Goal: Task Accomplishment & Management: Use online tool/utility

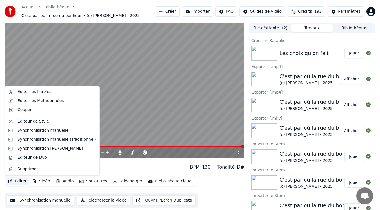
click at [21, 184] on button "Éditer" at bounding box center [17, 181] width 23 height 8
click at [45, 99] on div "Éditer les Métadonnées" at bounding box center [40, 101] width 46 height 6
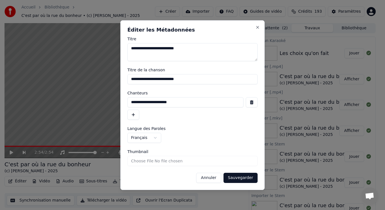
drag, startPoint x: 185, startPoint y: 101, endPoint x: 91, endPoint y: 100, distance: 94.0
click at [91, 100] on body "Accueil Bibliothèque C'est par où la rue du bonheur • (c) [PERSON_NAME] - 2025 …" at bounding box center [190, 105] width 380 height 210
click at [256, 27] on button "Close" at bounding box center [257, 27] width 5 height 5
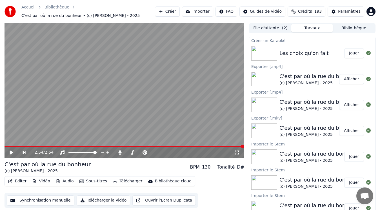
click at [316, 53] on div "Les choix qu'on fait" at bounding box center [303, 53] width 49 height 8
click at [319, 50] on div "Les choix qu'on fait" at bounding box center [303, 53] width 49 height 8
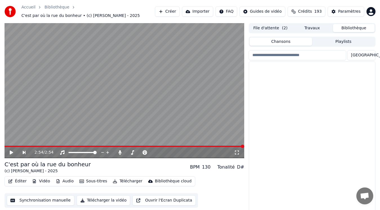
click at [349, 25] on button "Bibliothèque" at bounding box center [354, 28] width 42 height 8
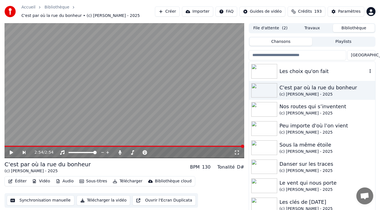
click at [305, 69] on div "Les choix qu'on fait" at bounding box center [323, 71] width 88 height 8
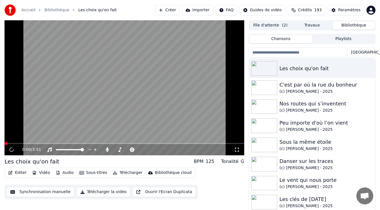
click at [20, 173] on button "Éditer" at bounding box center [17, 173] width 23 height 8
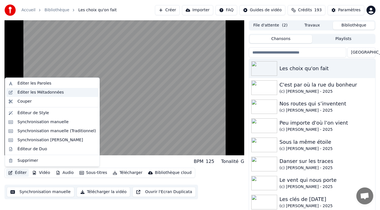
click at [49, 90] on div "Éditer les Métadonnées" at bounding box center [40, 93] width 46 height 6
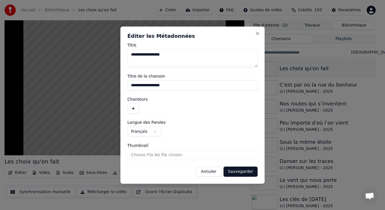
click at [129, 106] on button "button" at bounding box center [133, 108] width 12 height 10
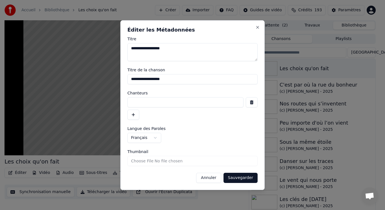
click at [137, 100] on input at bounding box center [185, 102] width 116 height 10
paste input "**********"
type input "**********"
click at [245, 178] on button "Sauvegarder" at bounding box center [240, 178] width 34 height 10
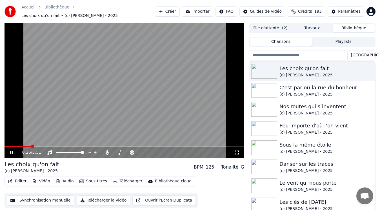
click at [74, 104] on video at bounding box center [125, 90] width 240 height 135
click at [274, 68] on img at bounding box center [264, 71] width 26 height 15
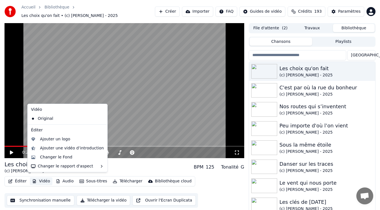
click at [42, 177] on button "Vidéo" at bounding box center [41, 181] width 22 height 8
click at [64, 138] on div "Ajouter un logo" at bounding box center [55, 139] width 30 height 6
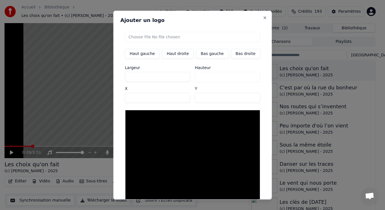
click at [152, 36] on input "file" at bounding box center [192, 37] width 135 height 10
type input "**********"
type input "***"
click at [206, 55] on button "Bas gauche" at bounding box center [212, 53] width 32 height 10
type input "***"
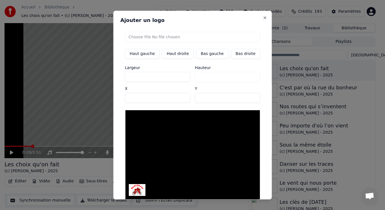
scroll to position [24, 0]
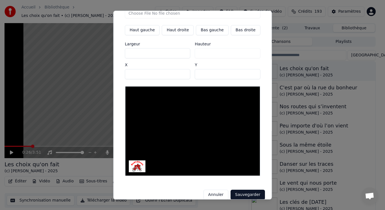
click at [244, 189] on button "Sauvegarder" at bounding box center [247, 194] width 34 height 10
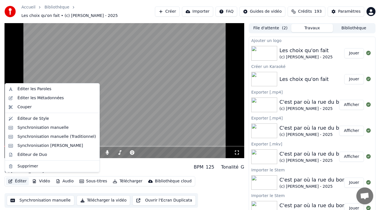
click at [20, 178] on button "Éditer" at bounding box center [17, 181] width 23 height 8
click at [32, 135] on div "Synchronisation manuelle (Traditionnel)" at bounding box center [56, 137] width 79 height 6
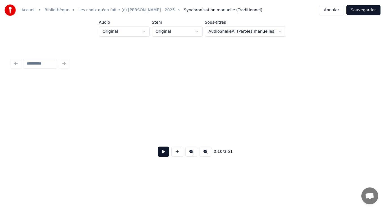
click at [162, 155] on button at bounding box center [163, 151] width 11 height 10
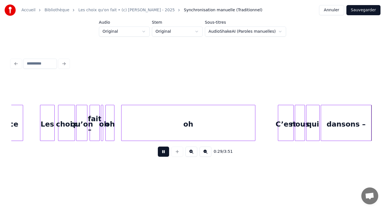
scroll to position [0, 1677]
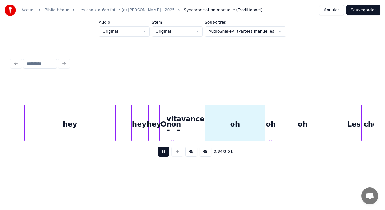
click at [162, 154] on button at bounding box center [163, 151] width 11 height 10
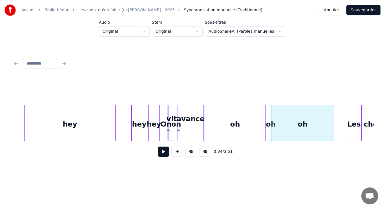
click at [139, 126] on div "hey" at bounding box center [138, 124] width 15 height 38
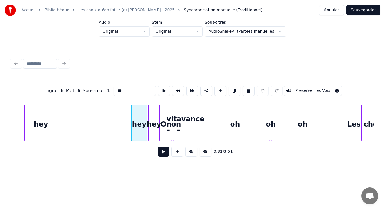
click at [57, 119] on div "hey" at bounding box center [40, 123] width 33 height 36
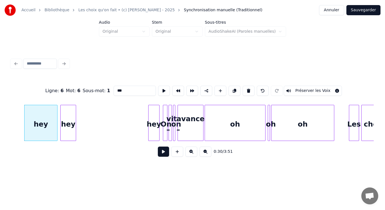
click at [66, 115] on div "hey" at bounding box center [68, 124] width 15 height 38
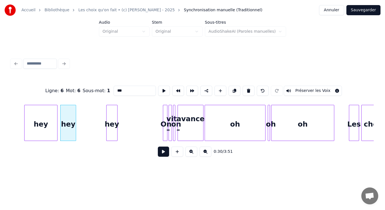
click at [112, 118] on div "hey" at bounding box center [111, 124] width 11 height 38
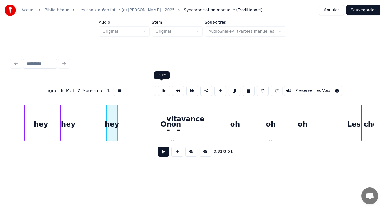
click at [161, 89] on button at bounding box center [164, 91] width 12 height 10
click at [100, 119] on div at bounding box center [101, 122] width 2 height 35
click at [159, 89] on button at bounding box center [164, 91] width 12 height 10
click at [94, 112] on div at bounding box center [94, 122] width 2 height 35
click at [159, 89] on button at bounding box center [164, 91] width 12 height 10
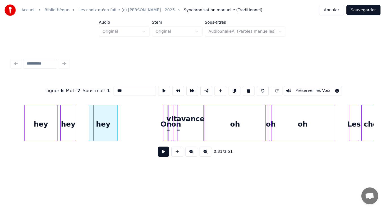
click at [90, 110] on div at bounding box center [90, 122] width 2 height 35
click at [162, 87] on button at bounding box center [164, 91] width 12 height 10
click at [69, 112] on div "hey" at bounding box center [68, 124] width 15 height 38
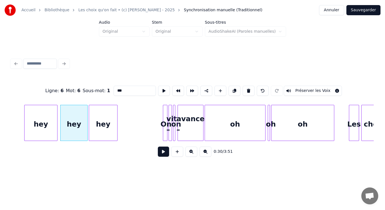
click at [86, 113] on div at bounding box center [87, 122] width 2 height 35
click at [74, 112] on div "hey" at bounding box center [74, 124] width 27 height 38
click at [161, 88] on button at bounding box center [164, 91] width 12 height 10
click at [126, 114] on div "On" at bounding box center [128, 124] width 6 height 38
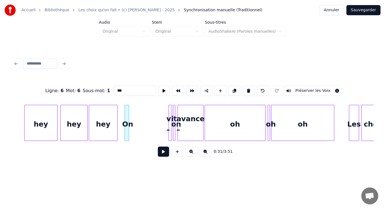
click at [126, 113] on div "On" at bounding box center [128, 124] width 6 height 38
click at [162, 90] on button at bounding box center [164, 91] width 12 height 10
click at [128, 122] on div "On" at bounding box center [129, 124] width 6 height 38
click at [159, 87] on button at bounding box center [164, 91] width 12 height 10
click at [135, 112] on div "vit –" at bounding box center [135, 124] width 6 height 38
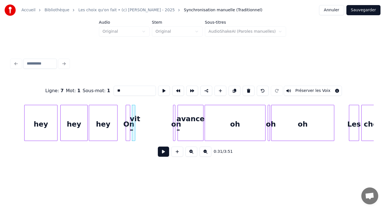
click at [134, 111] on div at bounding box center [134, 122] width 2 height 35
click at [162, 88] on button at bounding box center [164, 91] width 12 height 10
click at [162, 91] on button at bounding box center [164, 91] width 12 height 10
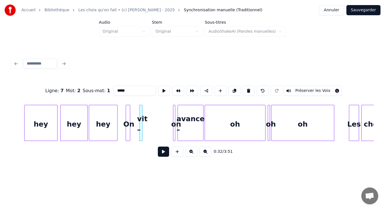
click at [162, 91] on button at bounding box center [164, 91] width 12 height 10
click at [145, 113] on div "vit –" at bounding box center [148, 124] width 6 height 38
click at [160, 90] on button at bounding box center [164, 91] width 12 height 10
click at [150, 110] on div "vit –" at bounding box center [150, 124] width 6 height 38
click at [163, 90] on button at bounding box center [164, 91] width 12 height 10
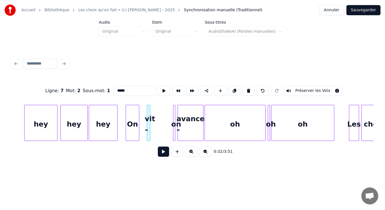
click at [137, 113] on div at bounding box center [138, 122] width 2 height 35
click at [141, 112] on div "On" at bounding box center [139, 124] width 13 height 38
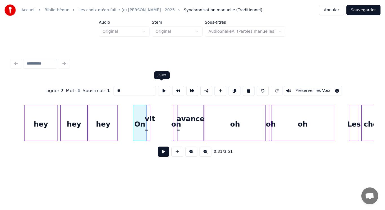
click at [162, 89] on button at bounding box center [164, 91] width 12 height 10
click at [173, 116] on div at bounding box center [174, 122] width 2 height 35
type input "**"
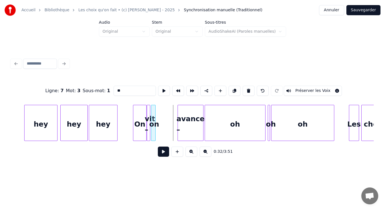
click at [153, 112] on div "on" at bounding box center [154, 124] width 6 height 38
click at [159, 86] on button at bounding box center [164, 91] width 12 height 10
click at [158, 109] on div "on" at bounding box center [159, 124] width 6 height 38
click at [161, 88] on button at bounding box center [164, 91] width 12 height 10
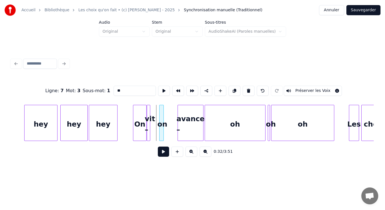
click at [161, 109] on div "on" at bounding box center [162, 124] width 6 height 38
click at [163, 90] on button at bounding box center [164, 91] width 12 height 10
click at [163, 112] on div "on" at bounding box center [164, 124] width 6 height 38
click at [162, 88] on button at bounding box center [164, 91] width 12 height 10
click at [159, 113] on div "vit –" at bounding box center [157, 123] width 3 height 36
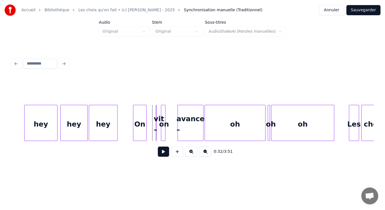
click at [156, 113] on div "vit –" at bounding box center [156, 123] width 1 height 36
click at [159, 107] on div at bounding box center [160, 122] width 2 height 35
click at [151, 110] on div at bounding box center [152, 122] width 2 height 35
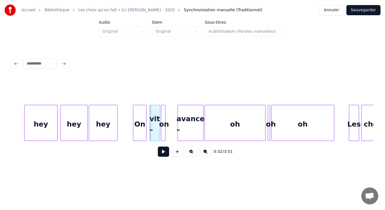
click at [153, 112] on div "vit –" at bounding box center [154, 124] width 10 height 38
click at [157, 119] on div "vit –" at bounding box center [154, 124] width 10 height 38
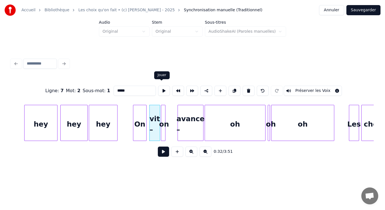
click at [163, 90] on button at bounding box center [164, 91] width 12 height 10
click at [178, 122] on div "avance –" at bounding box center [180, 124] width 25 height 38
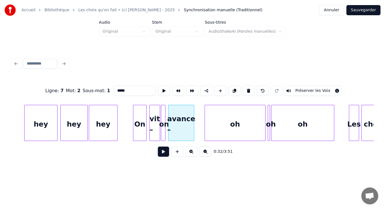
click at [178, 122] on div "avance –" at bounding box center [180, 124] width 25 height 38
click at [160, 89] on button at bounding box center [164, 91] width 12 height 10
click at [187, 116] on div "avance –" at bounding box center [189, 124] width 25 height 38
click at [159, 88] on button at bounding box center [164, 91] width 12 height 10
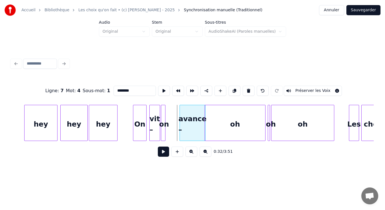
click at [191, 116] on div "avance –" at bounding box center [192, 124] width 25 height 38
click at [160, 89] on button at bounding box center [164, 91] width 12 height 10
click at [169, 112] on div at bounding box center [169, 122] width 2 height 35
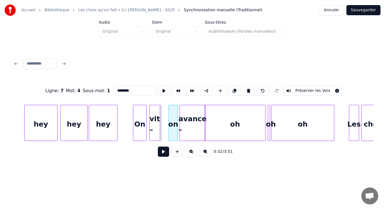
click at [173, 111] on div "on" at bounding box center [173, 124] width 9 height 38
click at [160, 90] on button at bounding box center [164, 91] width 12 height 10
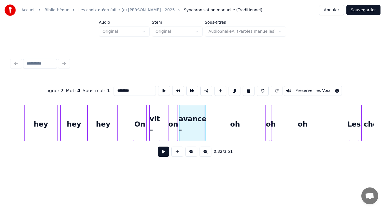
click at [160, 90] on button at bounding box center [164, 91] width 12 height 10
click at [173, 116] on div "on" at bounding box center [173, 124] width 9 height 38
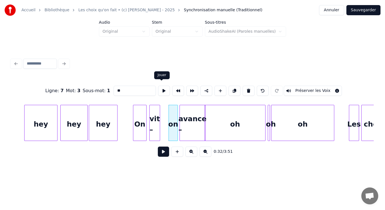
click at [163, 89] on button at bounding box center [164, 91] width 12 height 10
click at [161, 113] on div "vit –" at bounding box center [161, 124] width 10 height 38
click at [161, 91] on button at bounding box center [164, 91] width 12 height 10
click at [150, 116] on div at bounding box center [150, 122] width 2 height 35
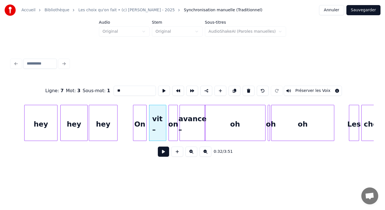
click at [153, 116] on div "vit –" at bounding box center [157, 124] width 17 height 38
click at [160, 89] on button at bounding box center [164, 91] width 12 height 10
click at [170, 113] on div "on" at bounding box center [171, 124] width 9 height 38
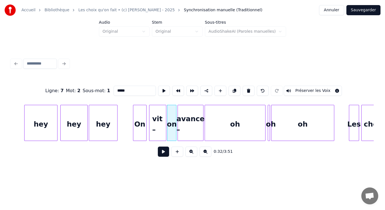
click at [184, 115] on div "avance –" at bounding box center [190, 124] width 25 height 38
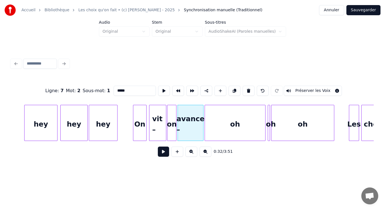
click at [184, 115] on div "avance –" at bounding box center [190, 124] width 25 height 38
type input "********"
click at [159, 86] on button at bounding box center [164, 91] width 12 height 10
click at [212, 121] on div at bounding box center [213, 122] width 2 height 35
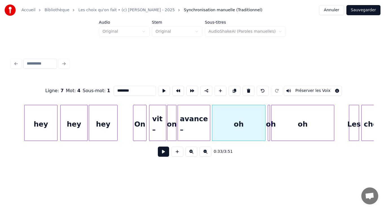
click at [209, 117] on div at bounding box center [209, 122] width 2 height 35
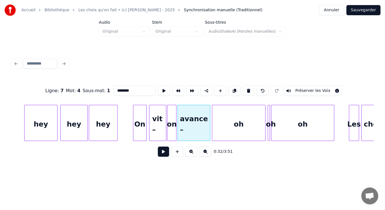
click at [200, 115] on div "avance –" at bounding box center [194, 124] width 32 height 38
click at [159, 90] on button at bounding box center [164, 91] width 12 height 10
click at [224, 129] on div at bounding box center [224, 122] width 2 height 35
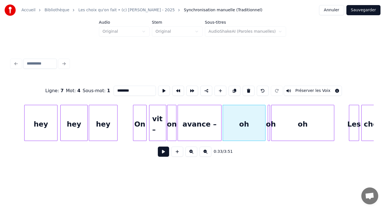
click at [220, 124] on div at bounding box center [220, 122] width 2 height 35
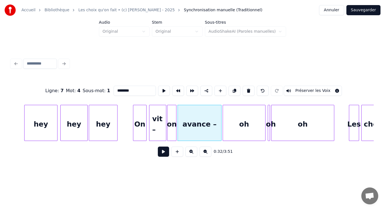
click at [207, 122] on div "avance –" at bounding box center [199, 124] width 43 height 38
click at [162, 91] on button at bounding box center [164, 91] width 12 height 10
click at [228, 129] on div at bounding box center [228, 122] width 2 height 35
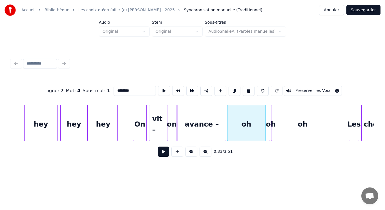
click at [225, 127] on div at bounding box center [225, 122] width 2 height 35
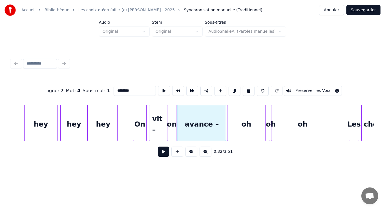
click at [211, 122] on div "avance –" at bounding box center [202, 124] width 48 height 38
click at [162, 90] on button at bounding box center [164, 91] width 12 height 10
click at [242, 135] on div at bounding box center [242, 122] width 2 height 35
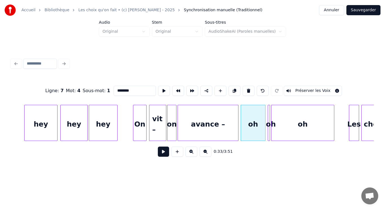
click at [237, 128] on div at bounding box center [237, 122] width 2 height 35
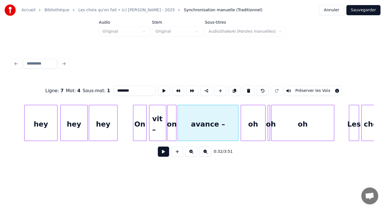
click at [229, 127] on div "avance –" at bounding box center [208, 124] width 60 height 38
click at [160, 90] on button at bounding box center [164, 91] width 12 height 10
click at [249, 124] on div at bounding box center [250, 122] width 2 height 35
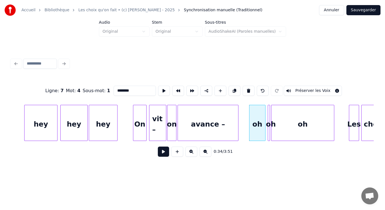
click at [238, 122] on div "avance –" at bounding box center [207, 123] width 61 height 36
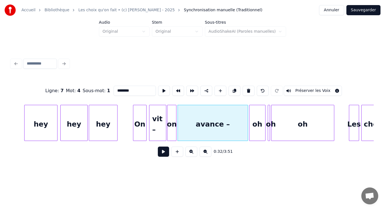
click at [246, 126] on div at bounding box center [247, 122] width 2 height 35
click at [215, 114] on div "avance –" at bounding box center [213, 124] width 70 height 38
click at [162, 86] on button at bounding box center [164, 91] width 12 height 10
click at [264, 125] on div "oh" at bounding box center [263, 123] width 3 height 36
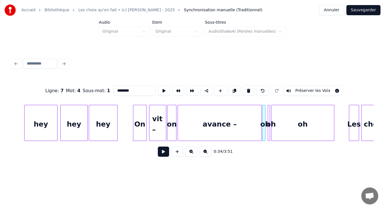
click at [261, 122] on div at bounding box center [261, 122] width 2 height 35
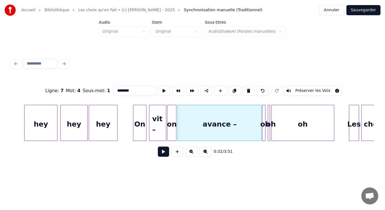
click at [253, 120] on div "avance –" at bounding box center [220, 124] width 84 height 38
click at [162, 88] on button at bounding box center [164, 91] width 12 height 10
click at [161, 154] on button at bounding box center [163, 151] width 11 height 10
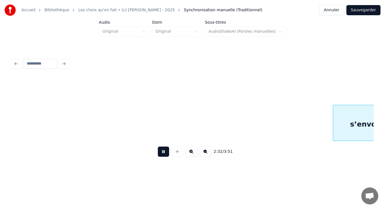
scroll to position [0, 8567]
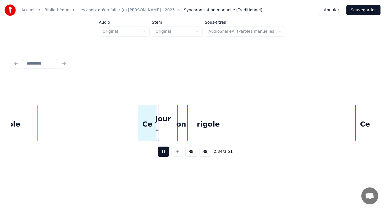
click at [166, 154] on button at bounding box center [163, 151] width 11 height 10
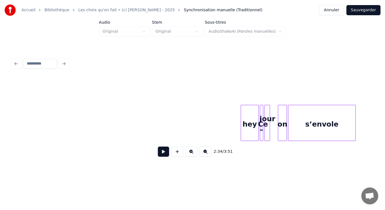
scroll to position [0, 8280]
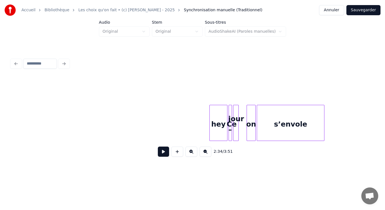
click at [216, 126] on div "hey" at bounding box center [217, 124] width 17 height 38
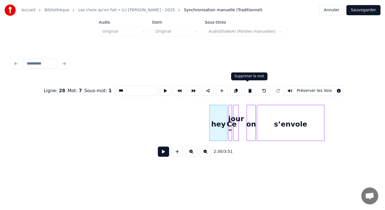
click at [247, 89] on button at bounding box center [250, 91] width 12 height 10
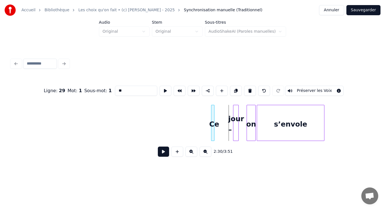
click at [214, 110] on div "Ce" at bounding box center [214, 124] width 6 height 38
click at [219, 115] on div "jour –" at bounding box center [220, 124] width 6 height 38
click at [214, 119] on div at bounding box center [213, 122] width 2 height 35
click at [163, 88] on button at bounding box center [165, 91] width 12 height 10
click at [222, 114] on div at bounding box center [221, 122] width 2 height 35
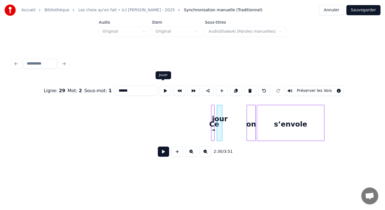
click at [161, 89] on button at bounding box center [165, 91] width 12 height 10
click at [225, 113] on div "jour –" at bounding box center [223, 124] width 6 height 38
click at [224, 112] on div at bounding box center [224, 122] width 2 height 35
click at [165, 86] on button at bounding box center [165, 91] width 12 height 10
click at [219, 117] on div at bounding box center [219, 122] width 2 height 35
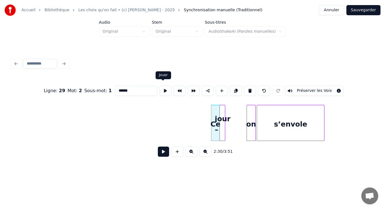
click at [162, 89] on button at bounding box center [165, 91] width 12 height 10
click at [223, 112] on div "jour –" at bounding box center [223, 124] width 6 height 38
click at [241, 115] on div "jour –" at bounding box center [241, 124] width 6 height 38
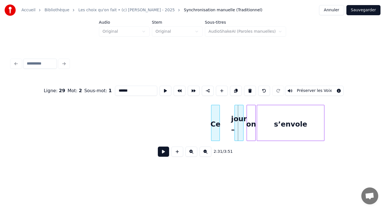
click at [235, 117] on div at bounding box center [236, 122] width 2 height 35
click at [238, 117] on div "jour –" at bounding box center [238, 124] width 9 height 38
click at [162, 90] on button at bounding box center [165, 91] width 12 height 10
click at [227, 118] on div at bounding box center [228, 122] width 2 height 35
click at [223, 119] on div "Ce" at bounding box center [219, 124] width 17 height 38
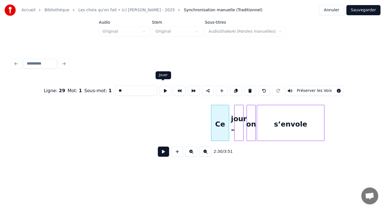
click at [164, 87] on button at bounding box center [165, 91] width 12 height 10
click at [230, 116] on div at bounding box center [230, 122] width 2 height 35
click at [233, 116] on div "jour –" at bounding box center [236, 124] width 14 height 38
type input "******"
click at [159, 153] on button at bounding box center [163, 151] width 11 height 10
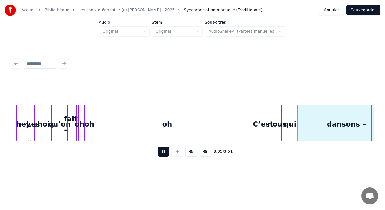
scroll to position [0, 10456]
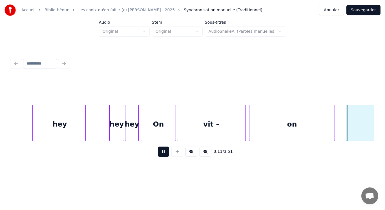
click at [161, 156] on button at bounding box center [163, 151] width 11 height 10
click at [150, 119] on div "On" at bounding box center [158, 124] width 34 height 38
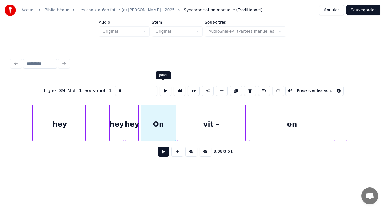
click at [164, 89] on button at bounding box center [165, 91] width 12 height 10
click at [136, 118] on div "hey" at bounding box center [131, 124] width 13 height 38
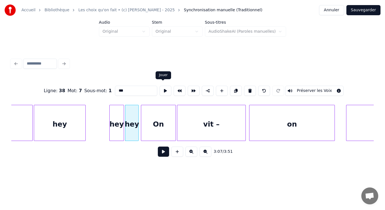
click at [162, 87] on button at bounding box center [165, 91] width 12 height 10
click at [116, 119] on div "hey" at bounding box center [117, 124] width 14 height 38
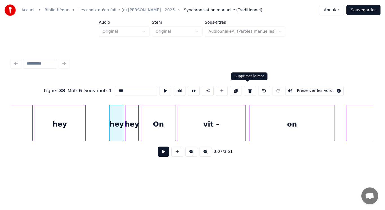
click at [246, 89] on button at bounding box center [250, 91] width 12 height 10
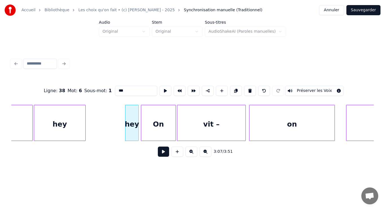
click at [129, 118] on div "hey" at bounding box center [131, 124] width 13 height 38
click at [248, 88] on button at bounding box center [250, 91] width 12 height 10
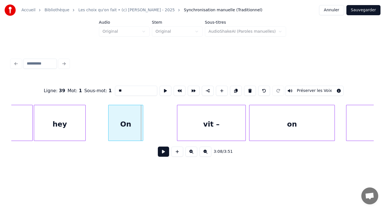
click at [119, 115] on div "On" at bounding box center [125, 124] width 34 height 38
click at [129, 113] on div "On" at bounding box center [125, 124] width 34 height 38
click at [164, 87] on button at bounding box center [165, 91] width 12 height 10
click at [121, 120] on div at bounding box center [122, 122] width 2 height 35
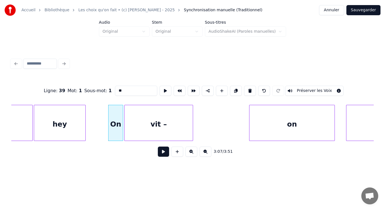
click at [149, 122] on div "vit –" at bounding box center [158, 124] width 68 height 38
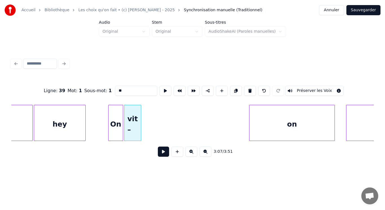
click at [139, 111] on div at bounding box center [140, 122] width 2 height 35
click at [133, 118] on div "vit –" at bounding box center [132, 124] width 16 height 38
click at [162, 87] on button at bounding box center [165, 91] width 12 height 10
click at [136, 120] on div at bounding box center [136, 122] width 2 height 35
click at [163, 89] on button at bounding box center [165, 91] width 12 height 10
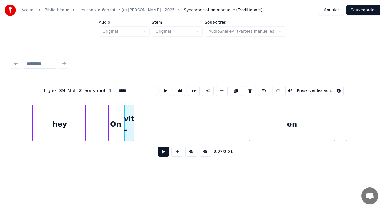
click at [133, 122] on div at bounding box center [133, 122] width 2 height 35
click at [165, 88] on button at bounding box center [165, 91] width 12 height 10
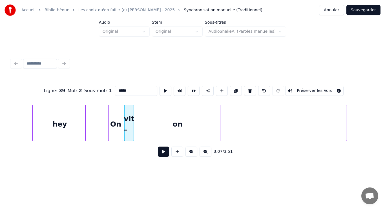
click at [170, 116] on div "on" at bounding box center [177, 124] width 85 height 38
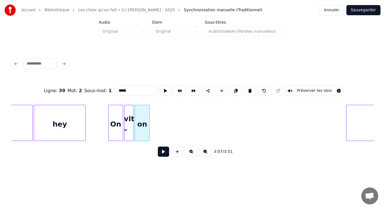
click at [149, 120] on div at bounding box center [149, 122] width 2 height 35
click at [146, 117] on div "on" at bounding box center [142, 124] width 14 height 38
click at [164, 88] on button at bounding box center [165, 91] width 12 height 10
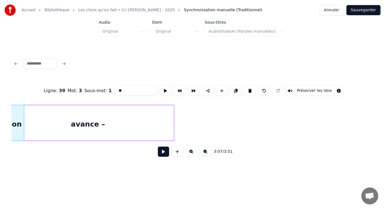
scroll to position [0, 10571]
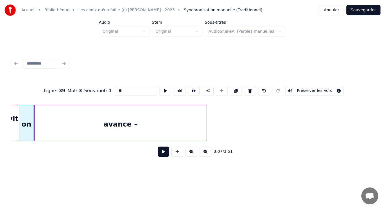
click at [157, 137] on div "avance –" at bounding box center [121, 124] width 172 height 38
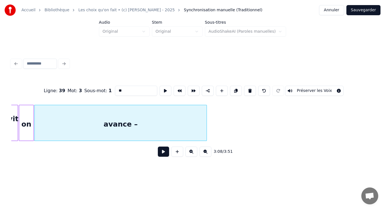
click at [138, 126] on div "avance –" at bounding box center [121, 124] width 172 height 38
click at [164, 88] on button at bounding box center [165, 91] width 12 height 10
click at [34, 123] on div "avance –" at bounding box center [120, 123] width 172 height 36
click at [47, 124] on div "avance –" at bounding box center [128, 124] width 172 height 38
click at [38, 123] on div at bounding box center [38, 122] width 2 height 35
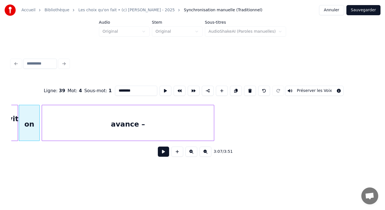
click at [30, 122] on div "on" at bounding box center [29, 124] width 20 height 38
click at [161, 89] on button at bounding box center [165, 91] width 12 height 10
click at [118, 118] on div "avance –" at bounding box center [126, 124] width 172 height 38
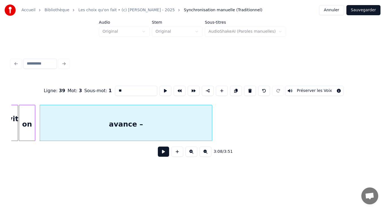
click at [34, 118] on div at bounding box center [34, 122] width 2 height 35
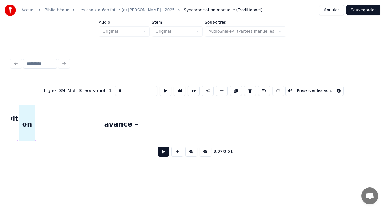
click at [64, 124] on div "avance –" at bounding box center [121, 124] width 172 height 38
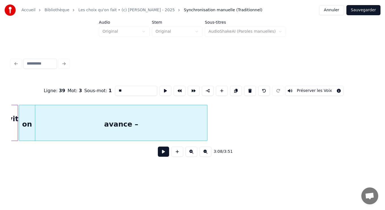
click at [64, 124] on div "avance –" at bounding box center [121, 124] width 172 height 38
type input "********"
click at [162, 90] on button at bounding box center [165, 91] width 12 height 10
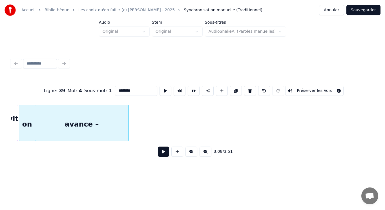
click at [127, 117] on div at bounding box center [127, 122] width 2 height 35
click at [110, 120] on div "avance –" at bounding box center [81, 124] width 93 height 38
click at [159, 87] on button at bounding box center [165, 91] width 12 height 10
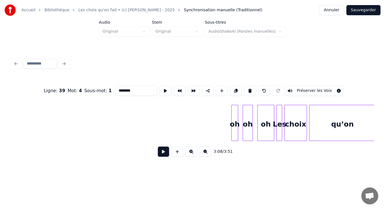
scroll to position [0, 11252]
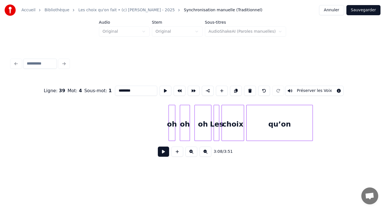
click at [205, 155] on button at bounding box center [205, 151] width 12 height 10
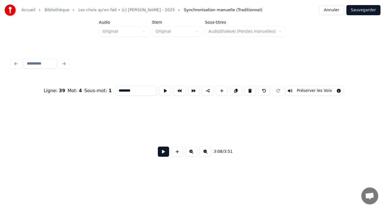
scroll to position [0, 8005]
click at [207, 153] on button at bounding box center [205, 151] width 12 height 10
click at [29, 87] on div "Ligne : 39 Mot : 4 Sous-mot : 1 ******** Préserver les Voix 3:08 / 3:51" at bounding box center [192, 120] width 362 height 86
click at [40, 101] on div "Ligne : 39 Mot : 4 Sous-mot : 1 ******** Préserver les Voix 3:10 / 3:51" at bounding box center [192, 120] width 362 height 86
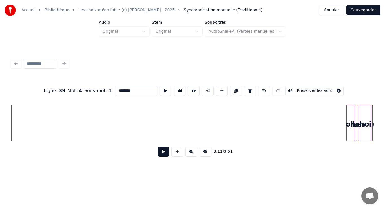
scroll to position [0, 5388]
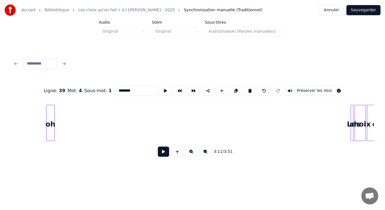
click at [50, 113] on div "oh" at bounding box center [50, 124] width 8 height 38
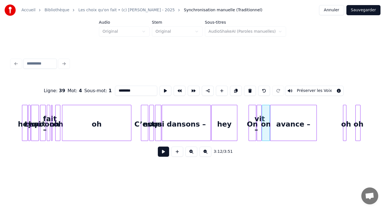
scroll to position [0, 5112]
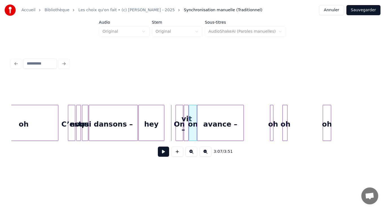
click at [162, 150] on button at bounding box center [163, 151] width 11 height 10
click at [164, 152] on button at bounding box center [163, 151] width 11 height 10
click at [262, 127] on div at bounding box center [263, 122] width 2 height 35
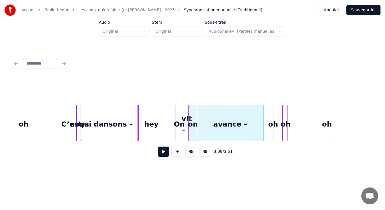
click at [167, 153] on button at bounding box center [163, 151] width 11 height 10
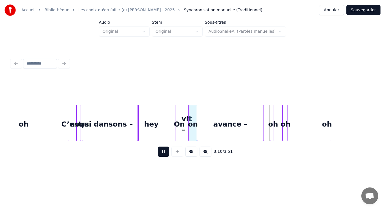
click at [167, 153] on button at bounding box center [163, 151] width 11 height 10
click at [250, 128] on div at bounding box center [250, 122] width 2 height 35
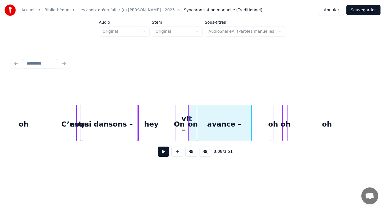
click at [285, 130] on div "oh" at bounding box center [285, 124] width 6 height 38
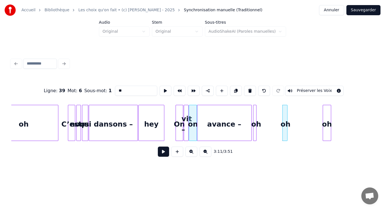
click at [256, 132] on div "oh" at bounding box center [256, 124] width 6 height 38
click at [260, 133] on div "oh" at bounding box center [261, 124] width 6 height 38
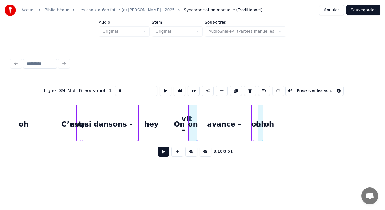
click at [267, 133] on div "oh" at bounding box center [269, 124] width 8 height 38
click at [166, 90] on button at bounding box center [165, 91] width 12 height 10
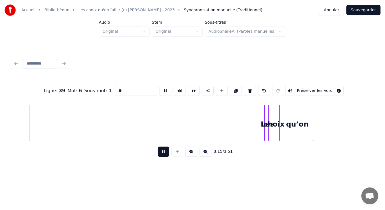
click at [164, 155] on button at bounding box center [163, 151] width 11 height 10
click at [46, 120] on div "Les" at bounding box center [49, 124] width 6 height 38
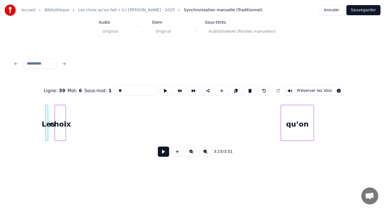
click at [59, 124] on div "choix" at bounding box center [60, 124] width 11 height 38
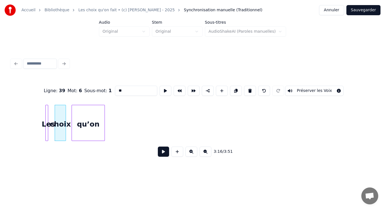
click at [89, 127] on div "qu’on" at bounding box center [88, 124] width 33 height 38
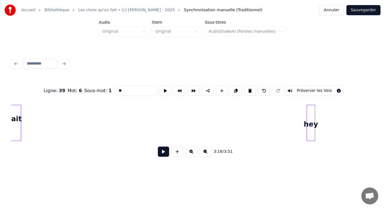
scroll to position [0, 5659]
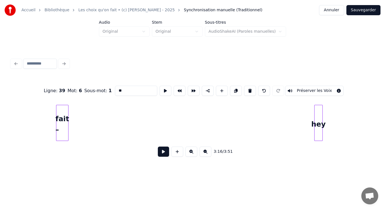
click at [53, 61] on div "Ligne : 39 Mot : 6 Sous-mot : 1 ** Préserver les Voix 3:16 / 3:51" at bounding box center [192, 108] width 367 height 111
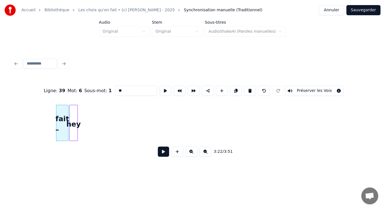
click at [74, 81] on div "Ligne : 39 Mot : 6 Sous-mot : 1 ** Préserver les Voix 3:22 / 3:51" at bounding box center [192, 120] width 362 height 86
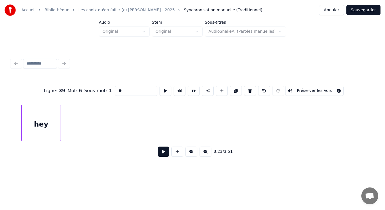
scroll to position [0, 6121]
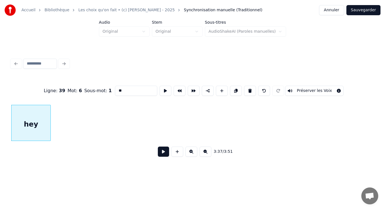
click at [2, 0] on html "Accueil Bibliothèque Les choix qu'on fait • (c) [PERSON_NAME] - 2025 Synchronis…" at bounding box center [192, 90] width 385 height 180
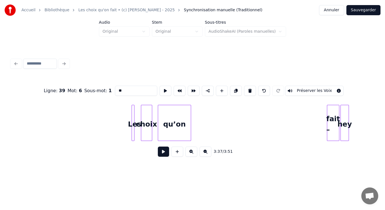
scroll to position [0, 5321]
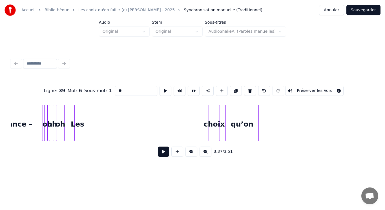
click at [77, 97] on div "Ligne : 39 Mot : 6 Sous-mot : 1 ** Préserver les Voix 3:37 / 3:51" at bounding box center [192, 120] width 362 height 86
click at [75, 114] on div at bounding box center [76, 122] width 2 height 35
click at [161, 86] on button at bounding box center [165, 91] width 12 height 10
click at [89, 120] on div "choix" at bounding box center [86, 124] width 11 height 38
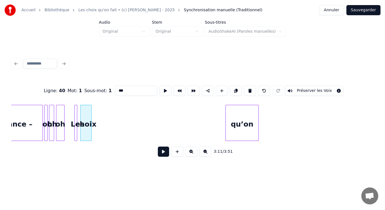
click at [89, 120] on div "choix" at bounding box center [86, 124] width 11 height 38
click at [161, 86] on button at bounding box center [165, 91] width 12 height 10
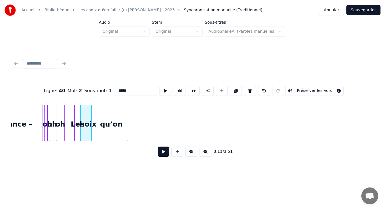
click at [106, 124] on div "qu’on" at bounding box center [111, 124] width 33 height 38
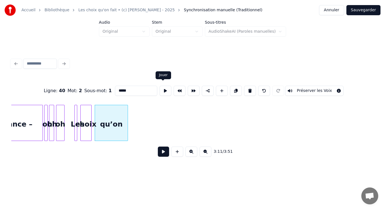
click at [161, 88] on button at bounding box center [165, 91] width 12 height 10
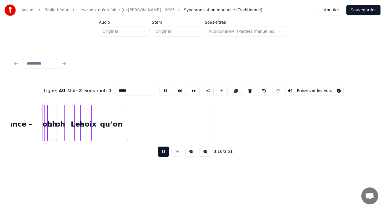
click at [163, 154] on button at bounding box center [163, 151] width 11 height 10
click at [106, 119] on div at bounding box center [107, 122] width 2 height 35
click at [100, 119] on div "qu’on" at bounding box center [101, 124] width 13 height 38
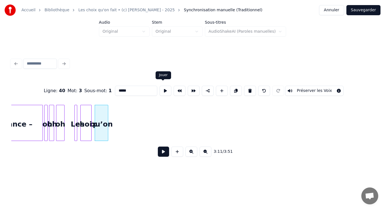
click at [163, 90] on button at bounding box center [165, 91] width 12 height 10
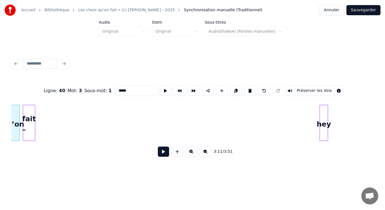
click at [30, 141] on div "qu’on fait – hey" at bounding box center [192, 123] width 362 height 36
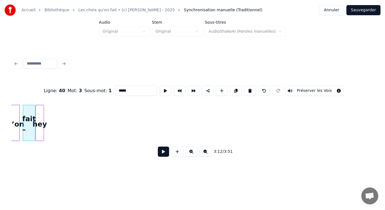
click at [40, 128] on div "hey" at bounding box center [40, 124] width 8 height 38
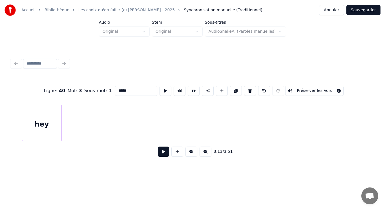
scroll to position [0, 5763]
click at [1, 108] on div "Accueil Bibliothèque Les choix qu'on fait • (c) [PERSON_NAME] - 2025 Synchronis…" at bounding box center [192, 85] width 385 height 171
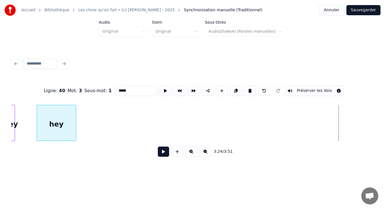
scroll to position [0, 5422]
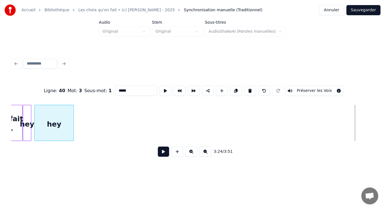
click at [44, 115] on div "hey" at bounding box center [54, 124] width 39 height 38
drag, startPoint x: 160, startPoint y: 154, endPoint x: 157, endPoint y: 152, distance: 3.7
click at [157, 153] on div "3:13 / 3:51" at bounding box center [192, 151] width 353 height 12
click at [164, 87] on button at bounding box center [165, 91] width 12 height 10
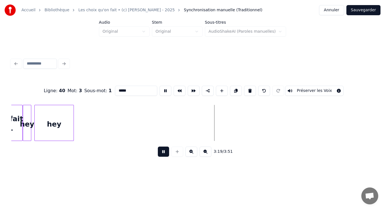
click at [166, 89] on button at bounding box center [165, 91] width 12 height 10
click at [27, 123] on div "hey" at bounding box center [27, 124] width 8 height 38
type input "***"
click at [164, 87] on button at bounding box center [165, 91] width 12 height 10
click at [29, 115] on div "hey" at bounding box center [30, 124] width 8 height 38
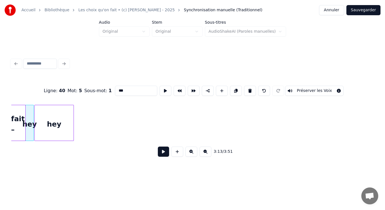
click at [24, 111] on div at bounding box center [25, 122] width 2 height 35
click at [163, 152] on button at bounding box center [163, 151] width 11 height 10
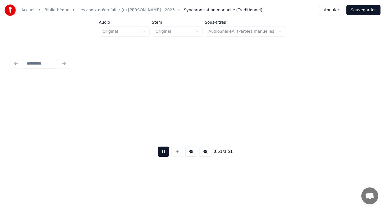
scroll to position [0, 6165]
click at [365, 11] on button "Sauvegarder" at bounding box center [363, 10] width 34 height 10
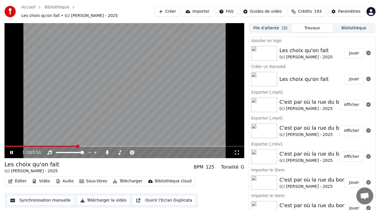
click at [102, 108] on video at bounding box center [125, 90] width 240 height 135
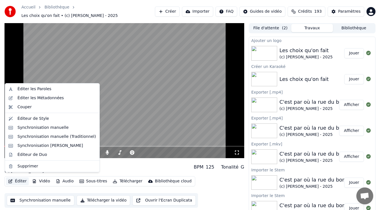
click at [20, 177] on button "Éditer" at bounding box center [17, 181] width 23 height 8
click at [48, 138] on div "Synchronisation manuelle (Traditionnel)" at bounding box center [56, 137] width 79 height 6
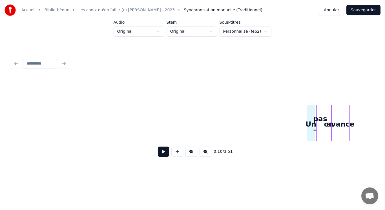
click at [164, 156] on button at bounding box center [163, 151] width 11 height 10
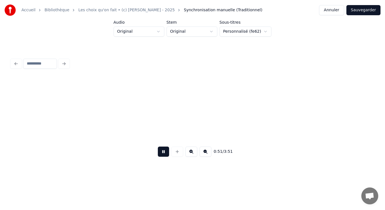
scroll to position [0, 1448]
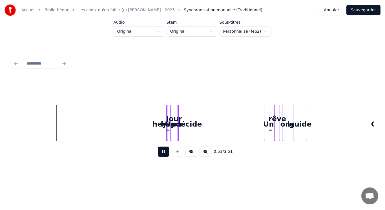
click at [164, 152] on button at bounding box center [163, 151] width 11 height 10
click at [15, 108] on div "hey" at bounding box center [16, 124] width 9 height 38
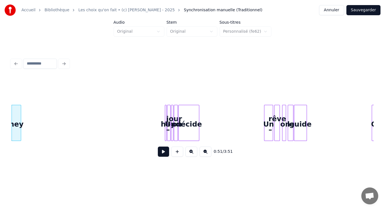
click at [165, 131] on div at bounding box center [165, 122] width 2 height 35
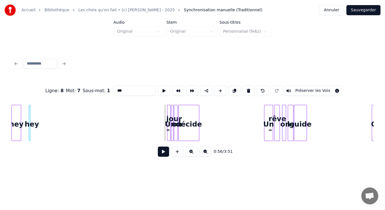
click at [30, 96] on div "Ligne : 8 Mot : 7 Sous-mot : 1 *** Préserver les Voix 0:56 / 3:51" at bounding box center [192, 120] width 362 height 86
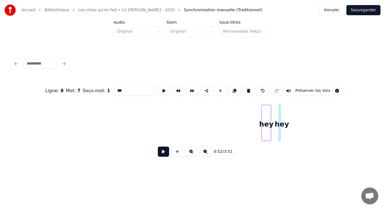
scroll to position [0, 1193]
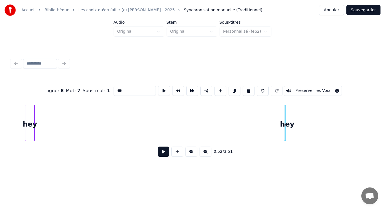
click at [30, 97] on div "Ligne : 8 Mot : 7 Sous-mot : 1 *** Préserver les Voix 0:52 / 3:51" at bounding box center [192, 120] width 362 height 86
click at [285, 133] on div at bounding box center [284, 122] width 2 height 35
click at [50, 113] on div "hey" at bounding box center [51, 124] width 6 height 38
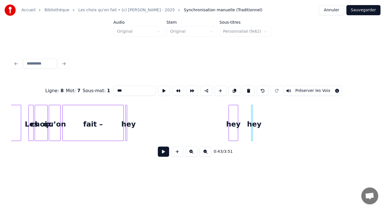
scroll to position [0, 969]
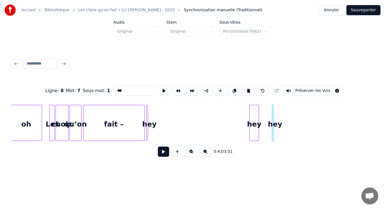
click at [103, 123] on div "fait –" at bounding box center [113, 124] width 61 height 38
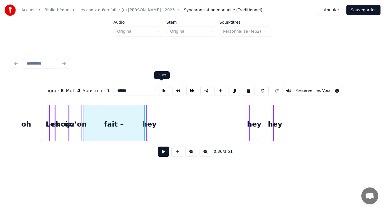
click at [164, 89] on button at bounding box center [164, 91] width 12 height 10
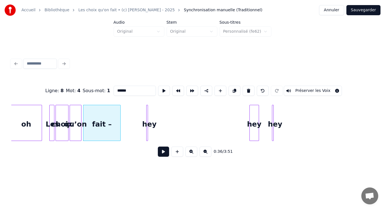
click at [119, 112] on div at bounding box center [120, 122] width 2 height 35
click at [148, 112] on div at bounding box center [147, 122] width 2 height 35
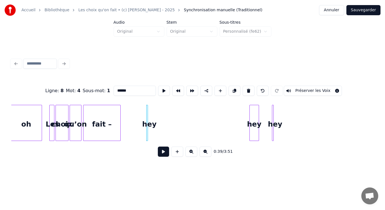
type input "***"
click at [124, 110] on div "hey" at bounding box center [125, 124] width 6 height 38
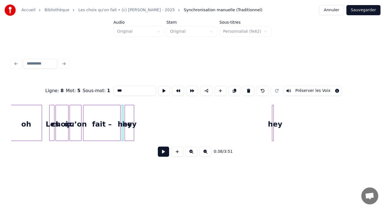
click at [130, 114] on div "hey" at bounding box center [129, 124] width 9 height 38
click at [272, 127] on div at bounding box center [272, 122] width 2 height 35
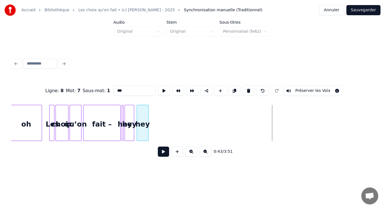
click at [144, 106] on div "hey" at bounding box center [142, 124] width 11 height 38
click at [164, 153] on button at bounding box center [163, 151] width 11 height 10
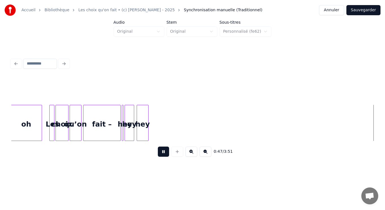
scroll to position [0, 1331]
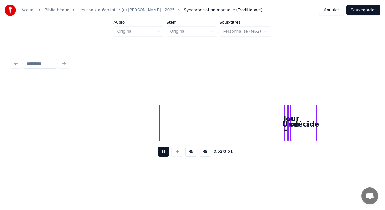
click at [164, 155] on button at bounding box center [163, 151] width 11 height 10
click at [272, 136] on div "Un" at bounding box center [273, 123] width 3 height 36
click at [289, 135] on div at bounding box center [289, 122] width 2 height 35
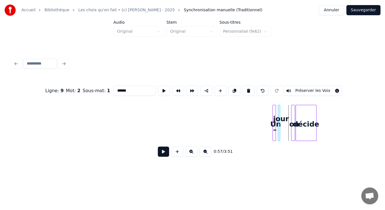
click at [278, 135] on div "jour –" at bounding box center [279, 123] width 2 height 36
click at [288, 136] on div at bounding box center [288, 122] width 2 height 35
click at [287, 134] on div "on" at bounding box center [286, 124] width 8 height 38
click at [162, 89] on button at bounding box center [164, 91] width 12 height 10
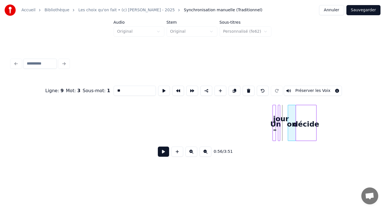
click at [292, 129] on div "on" at bounding box center [292, 124] width 8 height 38
click at [292, 129] on div at bounding box center [292, 122] width 2 height 35
click at [280, 124] on div "jour –" at bounding box center [281, 124] width 6 height 38
click at [283, 126] on div at bounding box center [284, 122] width 2 height 35
click at [286, 126] on div "jour –" at bounding box center [286, 124] width 6 height 38
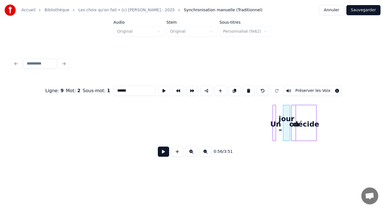
click at [286, 126] on div "jour –" at bounding box center [286, 124] width 6 height 38
click at [159, 88] on button at bounding box center [164, 91] width 12 height 10
click at [278, 130] on div at bounding box center [278, 122] width 2 height 35
click at [275, 128] on div "Un" at bounding box center [276, 124] width 6 height 38
type input "**"
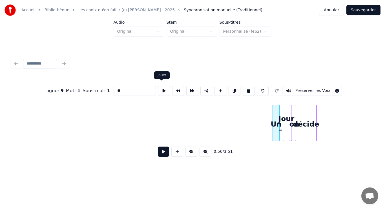
click at [161, 88] on button at bounding box center [164, 91] width 12 height 10
click at [162, 154] on button at bounding box center [163, 151] width 11 height 10
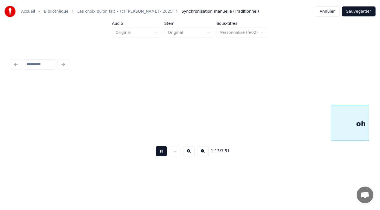
scroll to position [0, 2056]
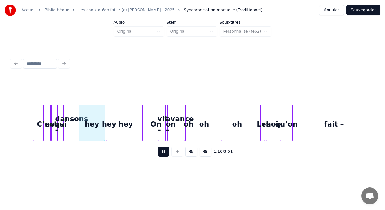
click at [165, 157] on button at bounding box center [163, 151] width 11 height 10
click at [366, 12] on button "Sauvegarder" at bounding box center [363, 10] width 34 height 10
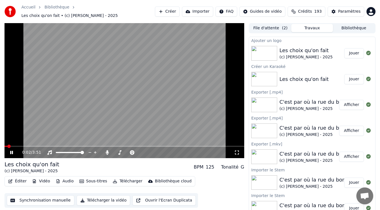
click at [123, 100] on video at bounding box center [125, 90] width 240 height 135
click at [63, 177] on button "Audio" at bounding box center [64, 181] width 23 height 8
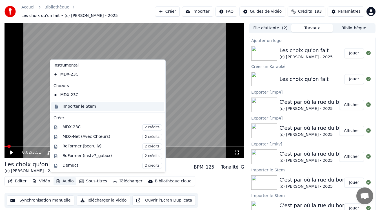
click at [72, 106] on div "Importer le Stem" at bounding box center [79, 107] width 34 height 6
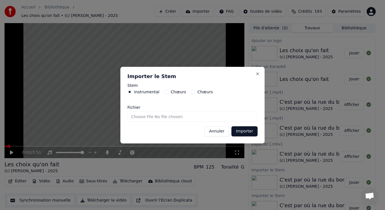
click at [156, 117] on input "Fichier" at bounding box center [192, 116] width 130 height 10
type input "**********"
click at [239, 131] on button "Importer" at bounding box center [244, 131] width 26 height 10
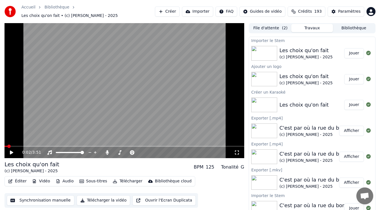
click at [62, 179] on button "Audio" at bounding box center [64, 181] width 23 height 8
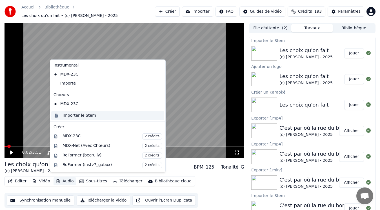
click at [83, 117] on div "Importer le Stem" at bounding box center [79, 116] width 34 height 6
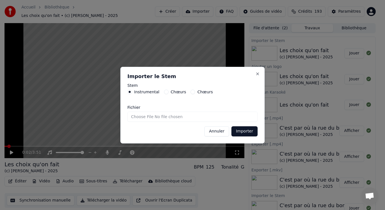
click at [171, 92] on label "Chœurs" at bounding box center [178, 92] width 15 height 4
click at [168, 92] on button "Chœurs" at bounding box center [166, 92] width 5 height 5
click at [133, 115] on input "Fichier" at bounding box center [192, 116] width 130 height 10
type input "**********"
click at [242, 131] on button "Importer" at bounding box center [244, 131] width 26 height 10
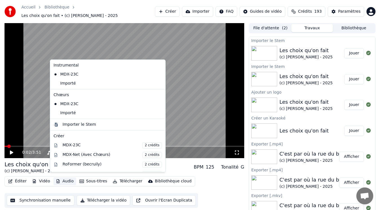
click at [61, 178] on button "Audio" at bounding box center [64, 181] width 23 height 8
click at [68, 112] on div "Importé" at bounding box center [103, 112] width 104 height 9
click at [59, 177] on button "Audio" at bounding box center [64, 181] width 23 height 8
click at [68, 82] on div "Importé" at bounding box center [103, 83] width 104 height 9
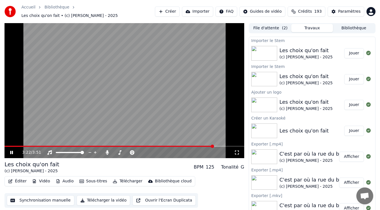
click at [120, 178] on button "Télécharger" at bounding box center [127, 181] width 34 height 8
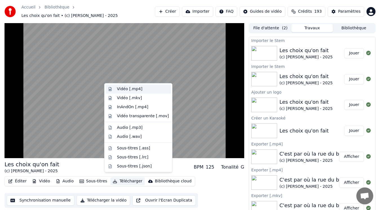
click at [135, 90] on div "Vidéo [.mp4]" at bounding box center [129, 89] width 25 height 6
